Goal: Navigation & Orientation: Find specific page/section

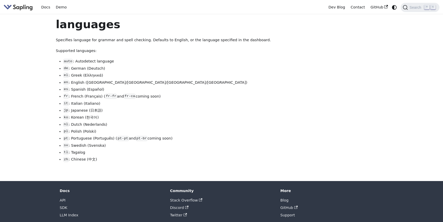
click at [20, 9] on img "Main" at bounding box center [18, 7] width 29 height 7
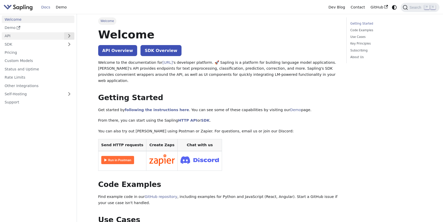
click at [71, 37] on button "Expand sidebar category 'API'" at bounding box center [69, 35] width 10 height 7
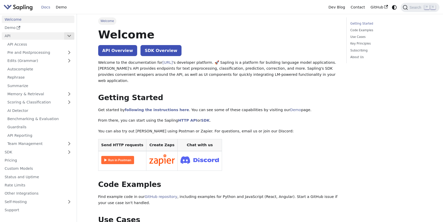
click at [71, 37] on button "Collapse sidebar category 'API'" at bounding box center [69, 35] width 10 height 7
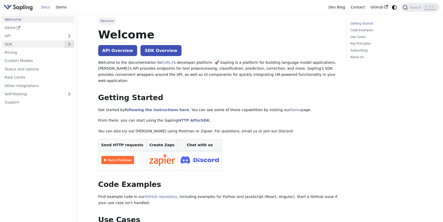
click at [72, 45] on button "Expand sidebar category 'SDK'" at bounding box center [69, 44] width 10 height 7
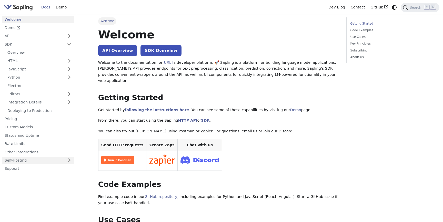
click at [71, 161] on link "Self-Hosting" at bounding box center [38, 160] width 73 height 7
click at [61, 9] on link "Demo" at bounding box center [61, 7] width 16 height 8
